Goal: Book appointment/travel/reservation

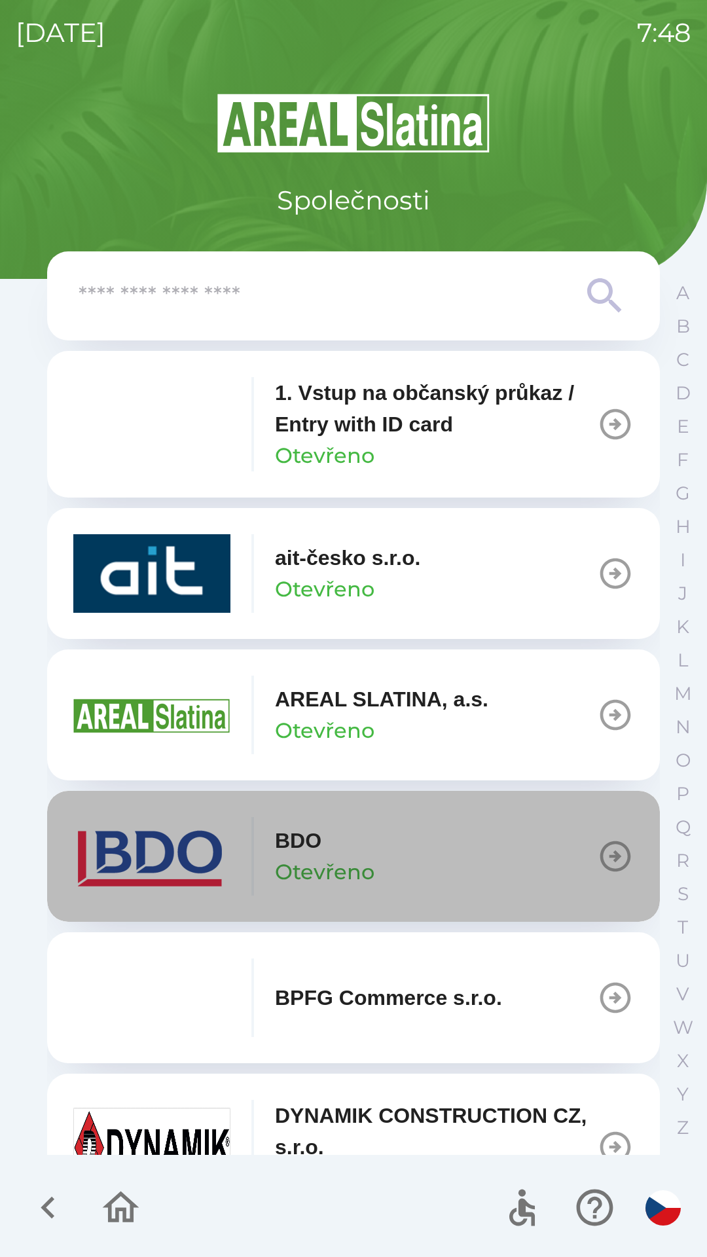
click at [597, 857] on icon "button" at bounding box center [615, 856] width 37 height 37
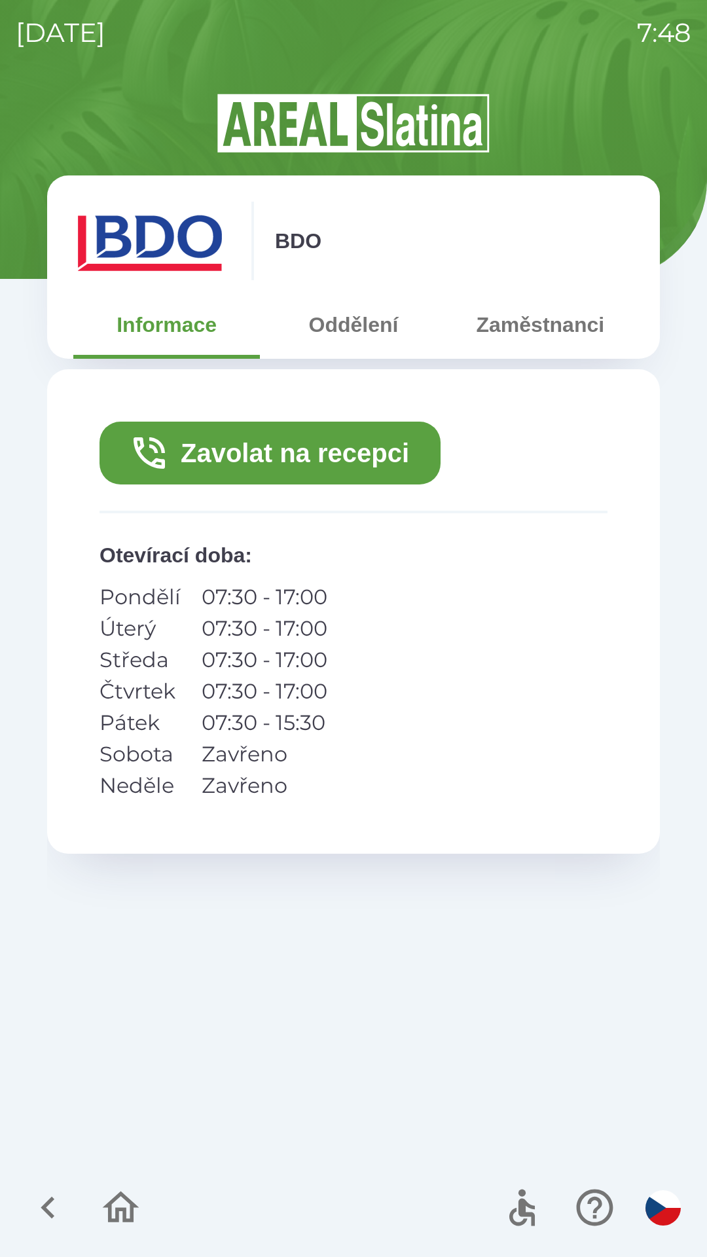
click at [242, 464] on button "Zavolat na recepci" at bounding box center [270, 453] width 341 height 63
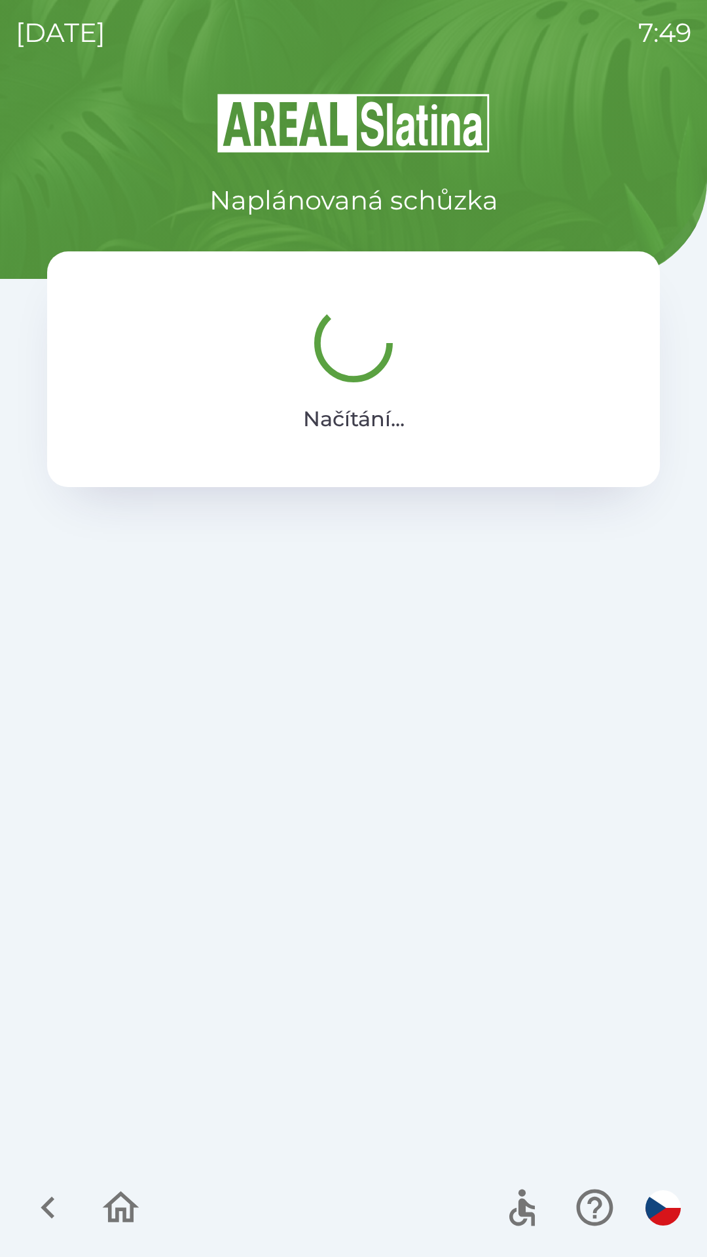
click at [263, 1219] on div at bounding box center [353, 1208] width 707 height 98
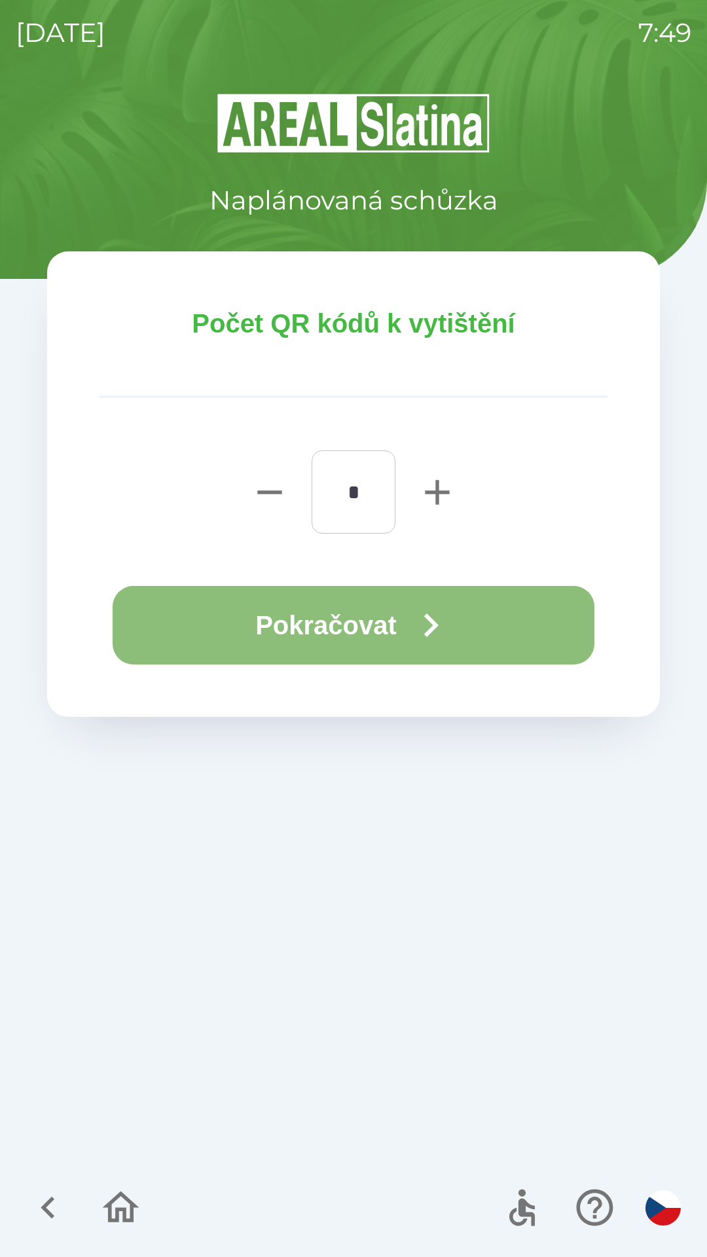
click at [428, 625] on icon "button" at bounding box center [430, 625] width 47 height 47
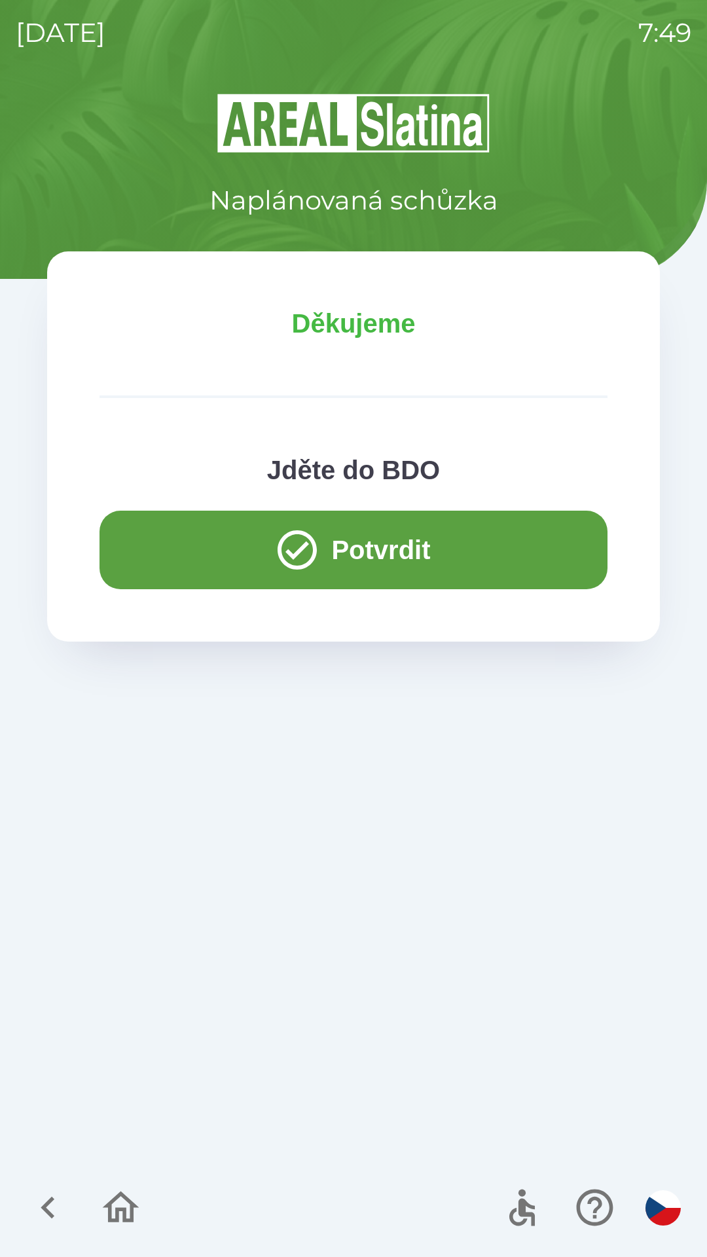
click at [409, 329] on p "Děkujeme" at bounding box center [354, 323] width 508 height 39
click at [397, 539] on button "Potvrdit" at bounding box center [354, 550] width 508 height 79
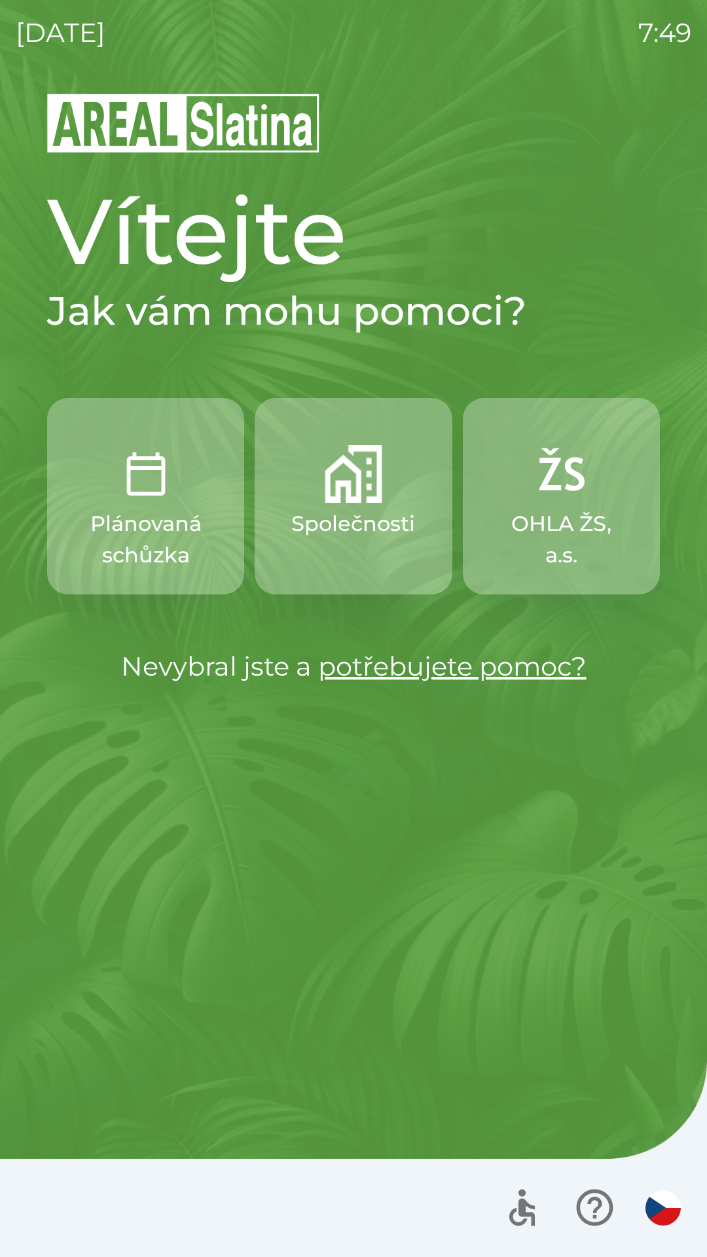
click at [361, 518] on p "Společnosti" at bounding box center [353, 523] width 124 height 31
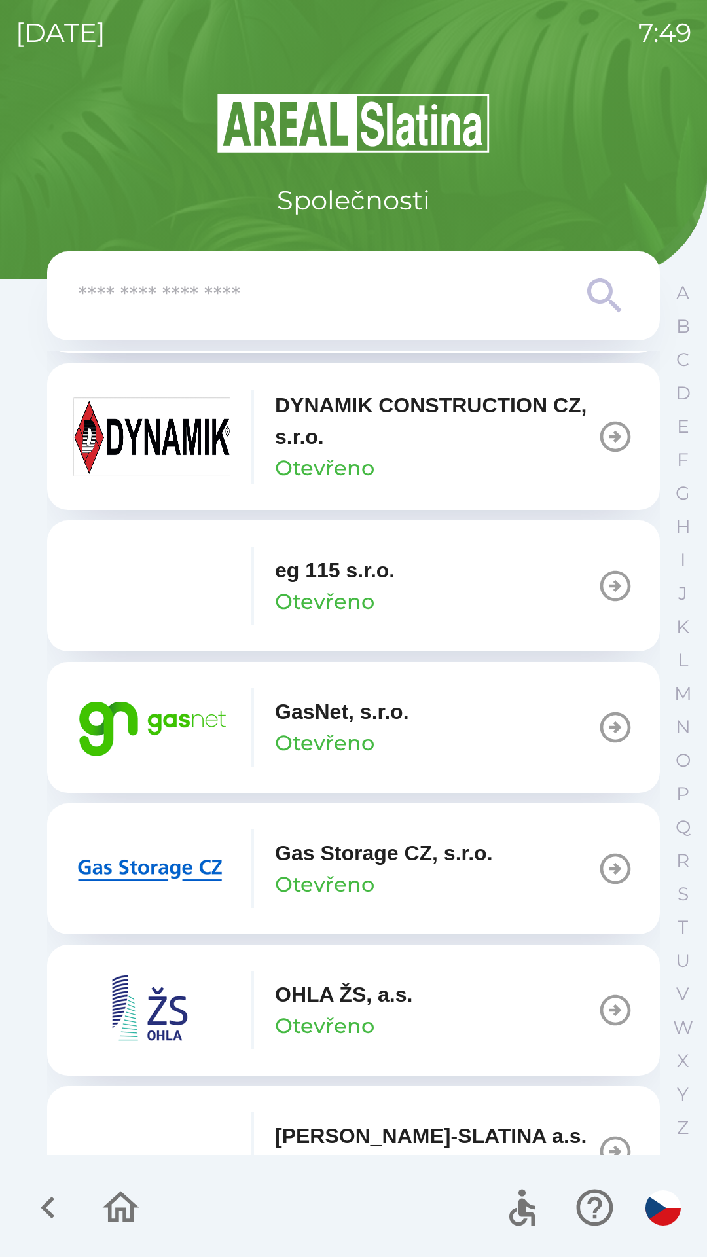
scroll to position [707, 0]
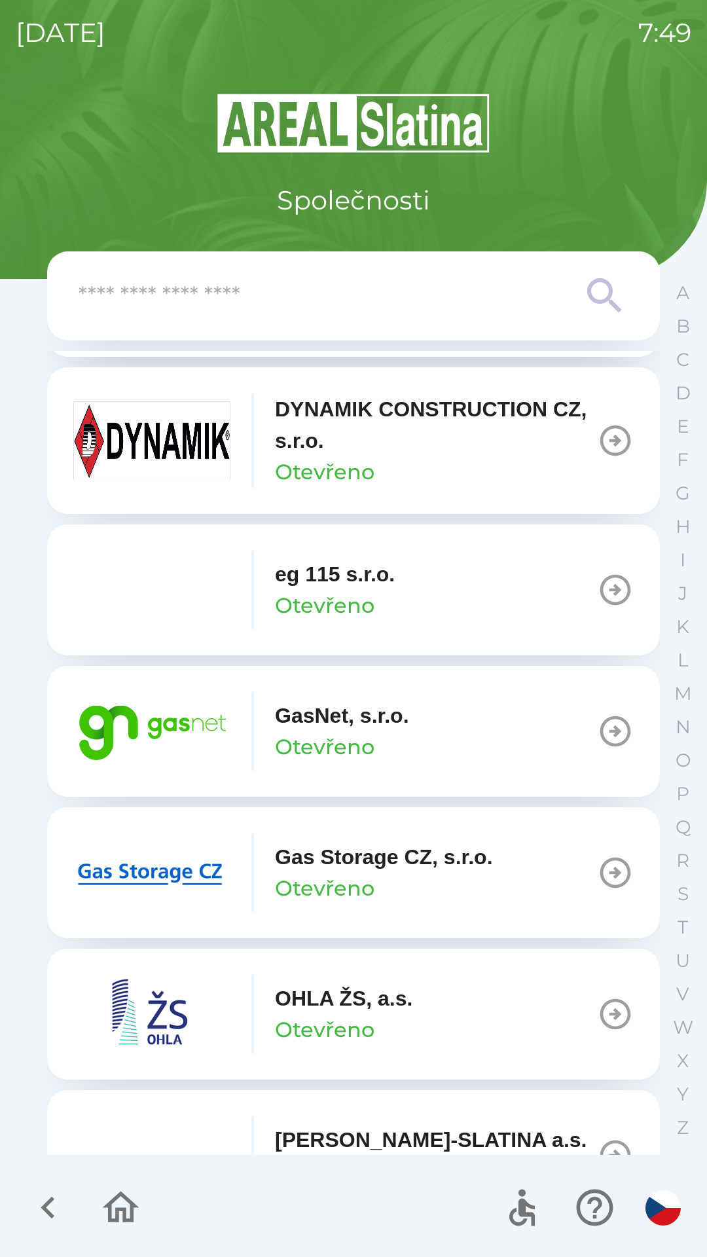
click at [215, 870] on img "button" at bounding box center [151, 873] width 157 height 79
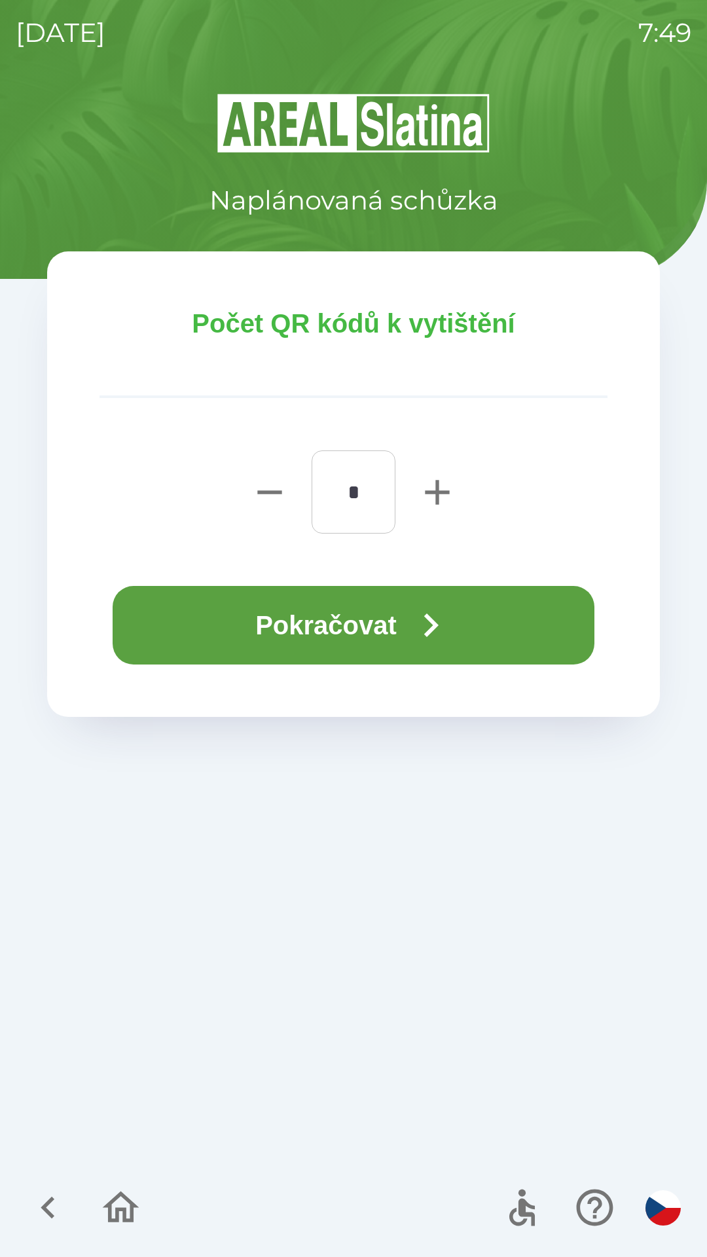
click at [398, 614] on button "Pokračovat" at bounding box center [354, 625] width 482 height 79
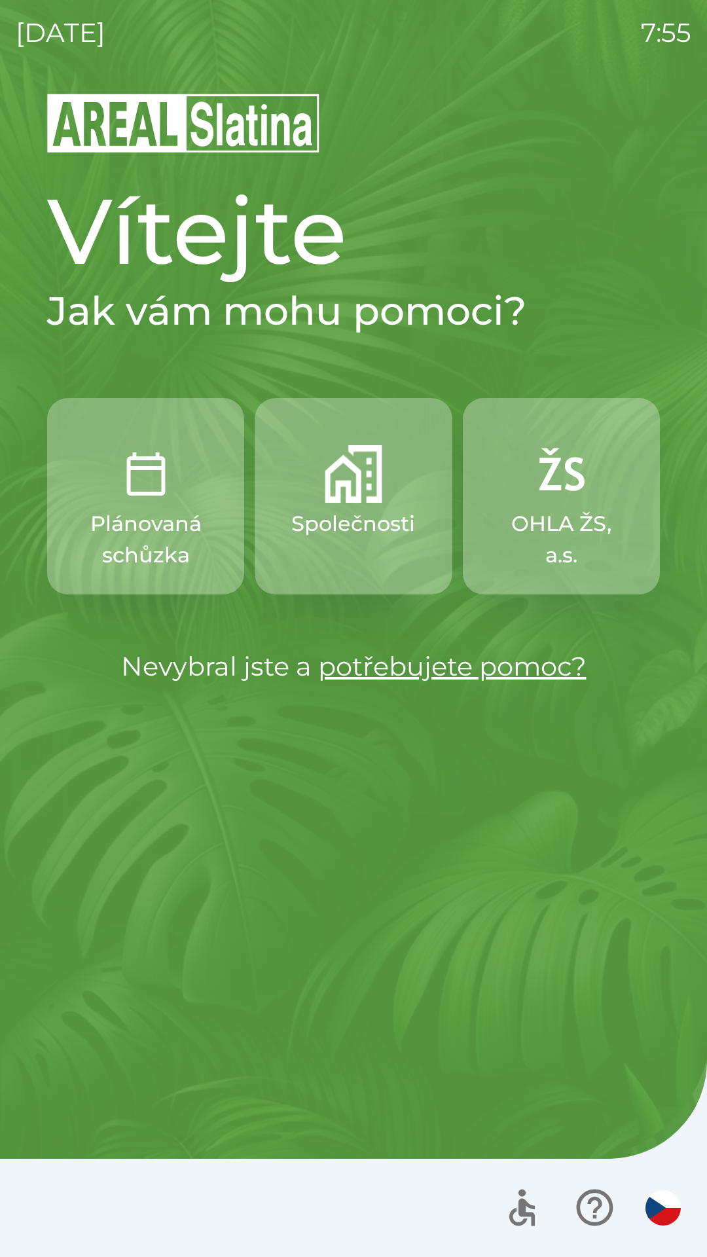
click at [542, 519] on p "OHLA ŽS, a.s." at bounding box center [561, 539] width 134 height 63
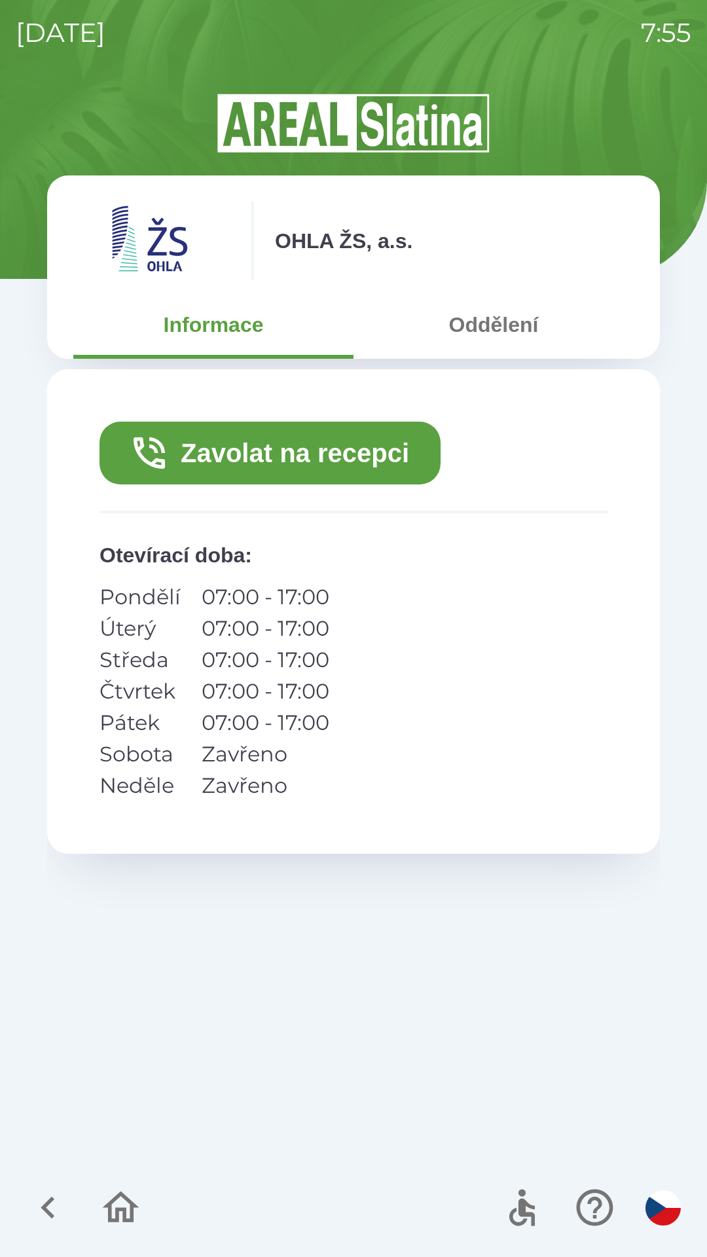
click at [55, 1200] on icon "button" at bounding box center [48, 1208] width 44 height 44
